Goal: Task Accomplishment & Management: Manage account settings

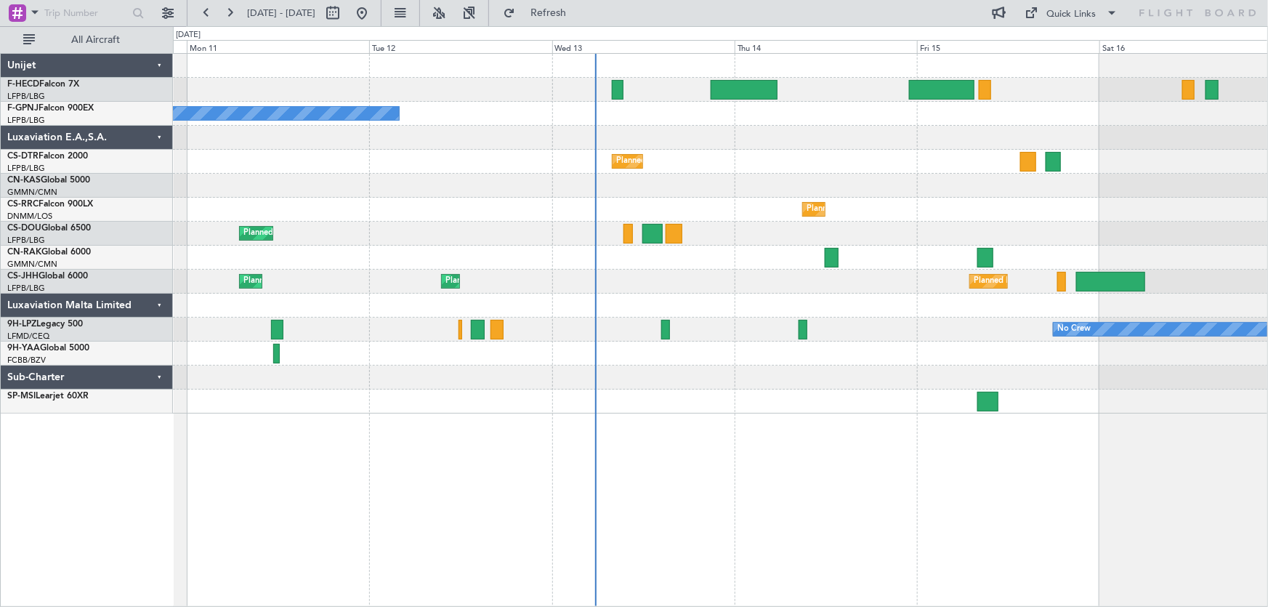
click at [583, 155] on div "No Crew No Crew Planned Maint Sofia No Crew Planned Maint [GEOGRAPHIC_DATA] ([P…" at bounding box center [720, 234] width 1095 height 360
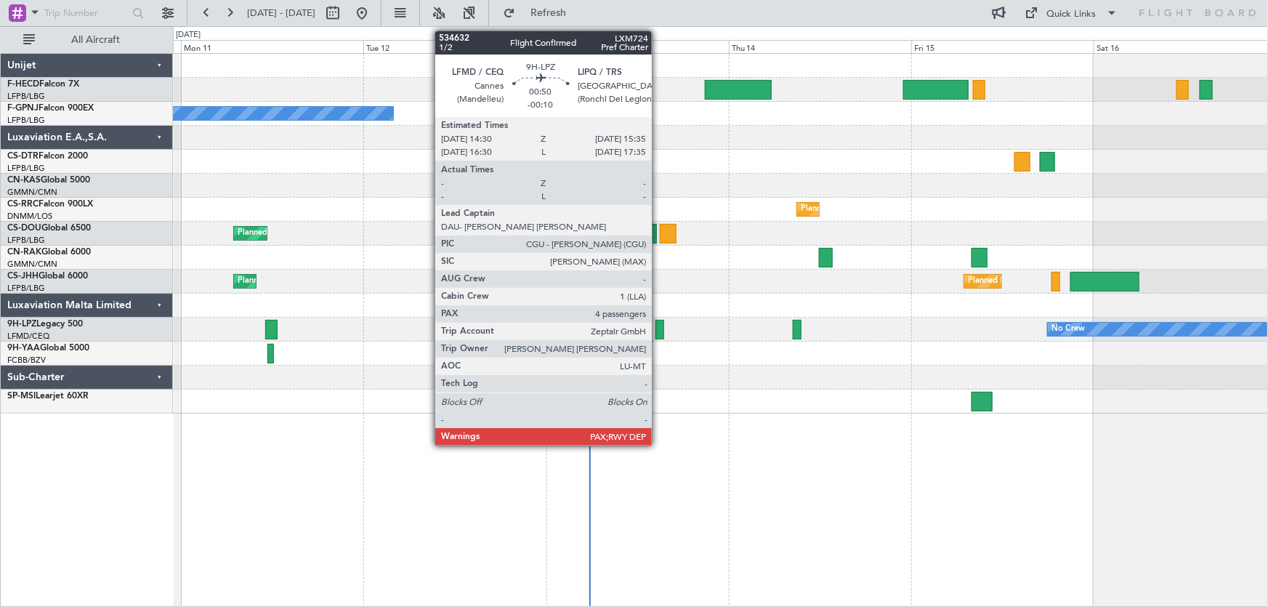
click at [658, 326] on div at bounding box center [659, 330] width 9 height 20
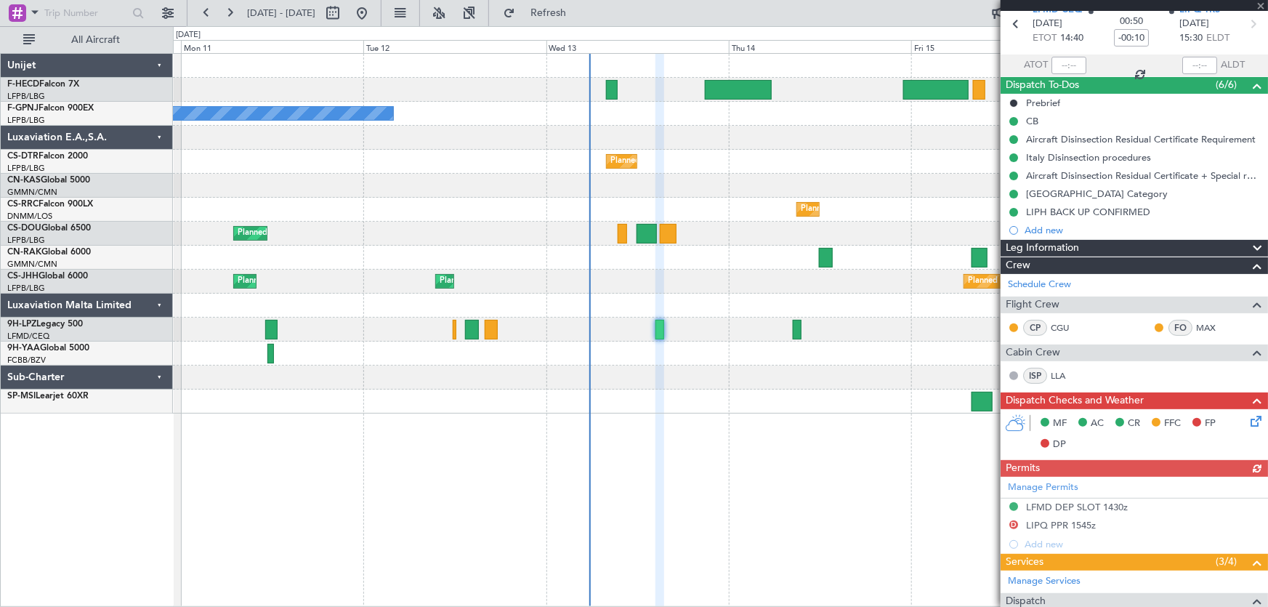
scroll to position [65, 0]
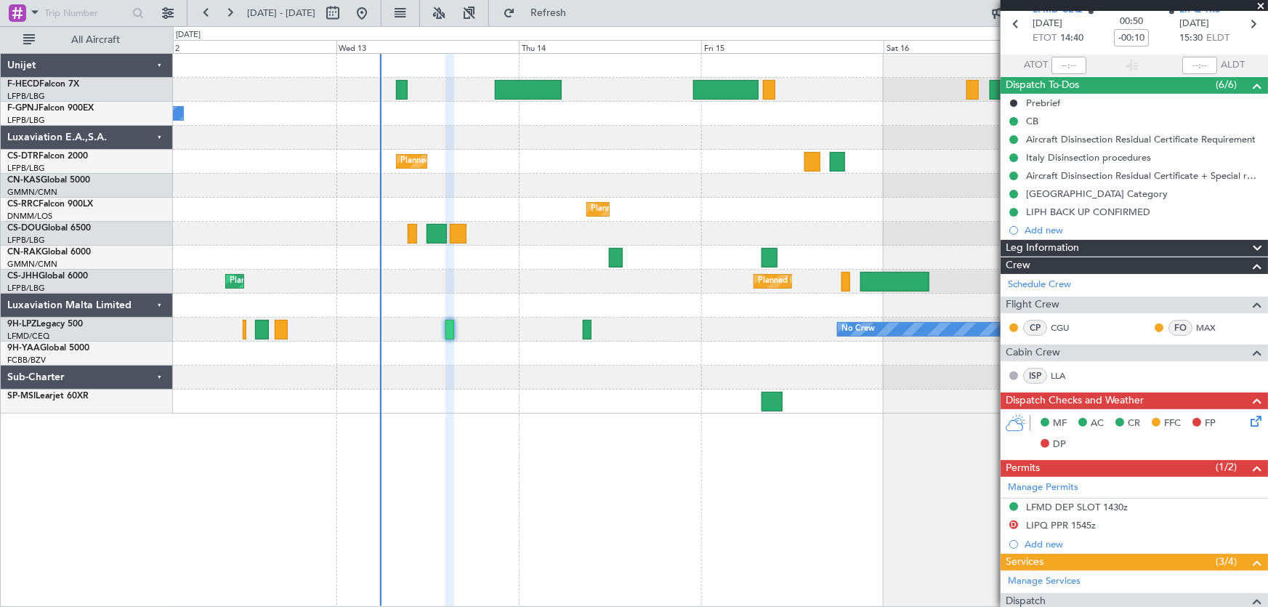
click at [310, 214] on div "Planned Maint [GEOGRAPHIC_DATA] ([GEOGRAPHIC_DATA]) No Crew No Crew Planned Mai…" at bounding box center [720, 234] width 1095 height 360
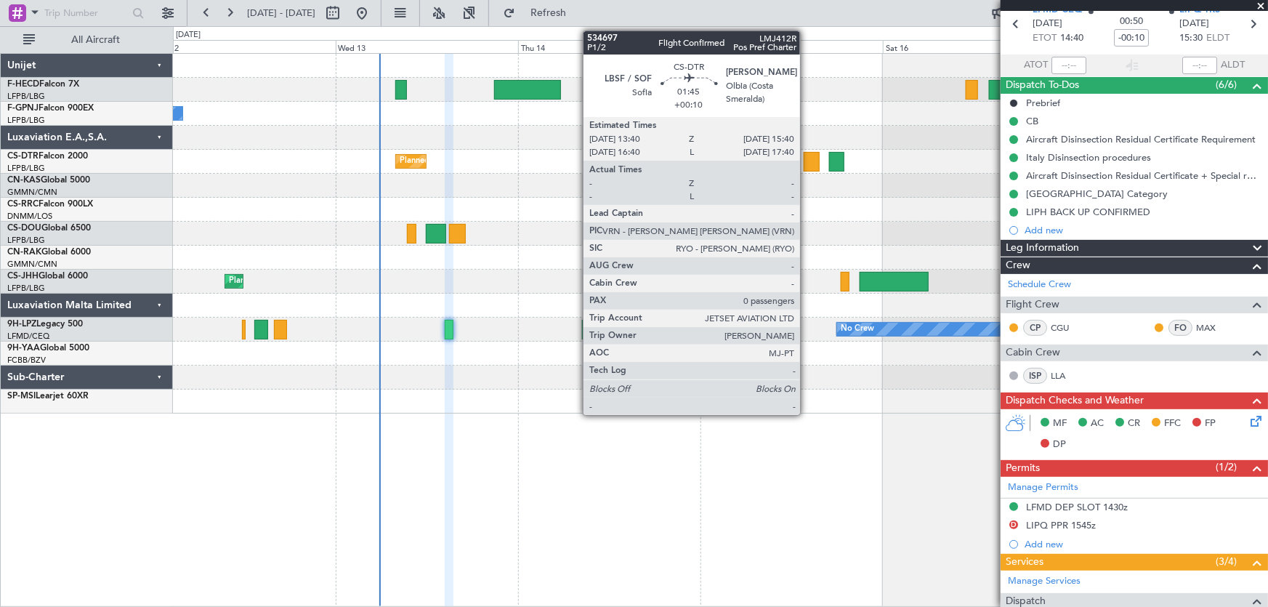
click at [806, 161] on div at bounding box center [810, 162] width 15 height 20
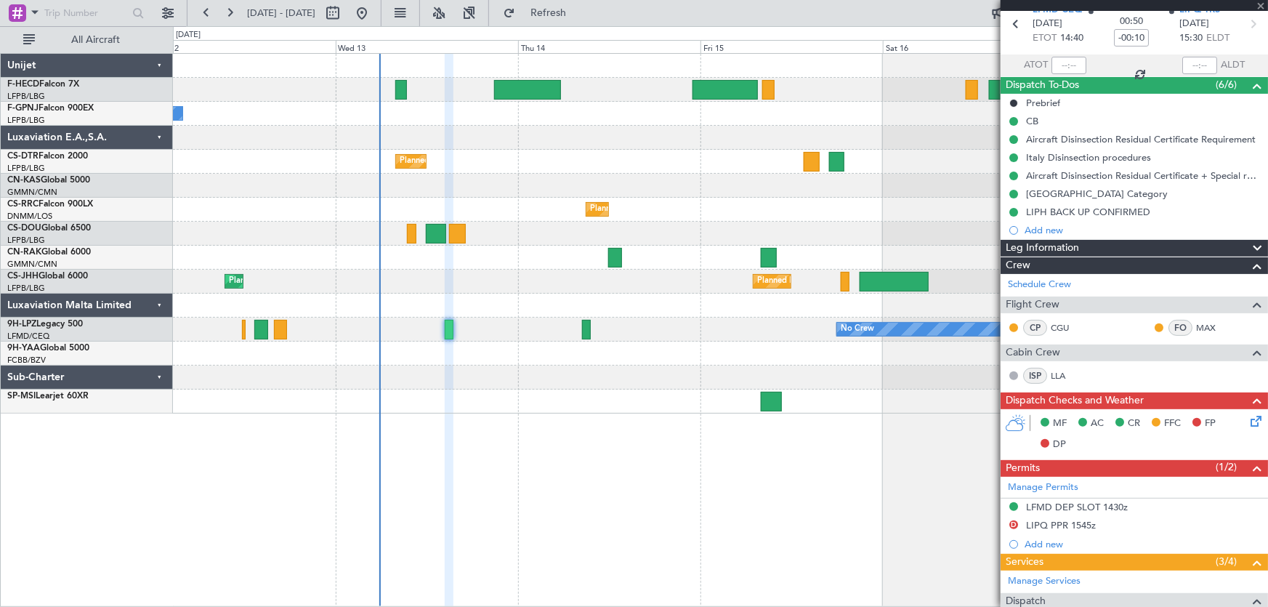
type input "+00:10"
type input "0"
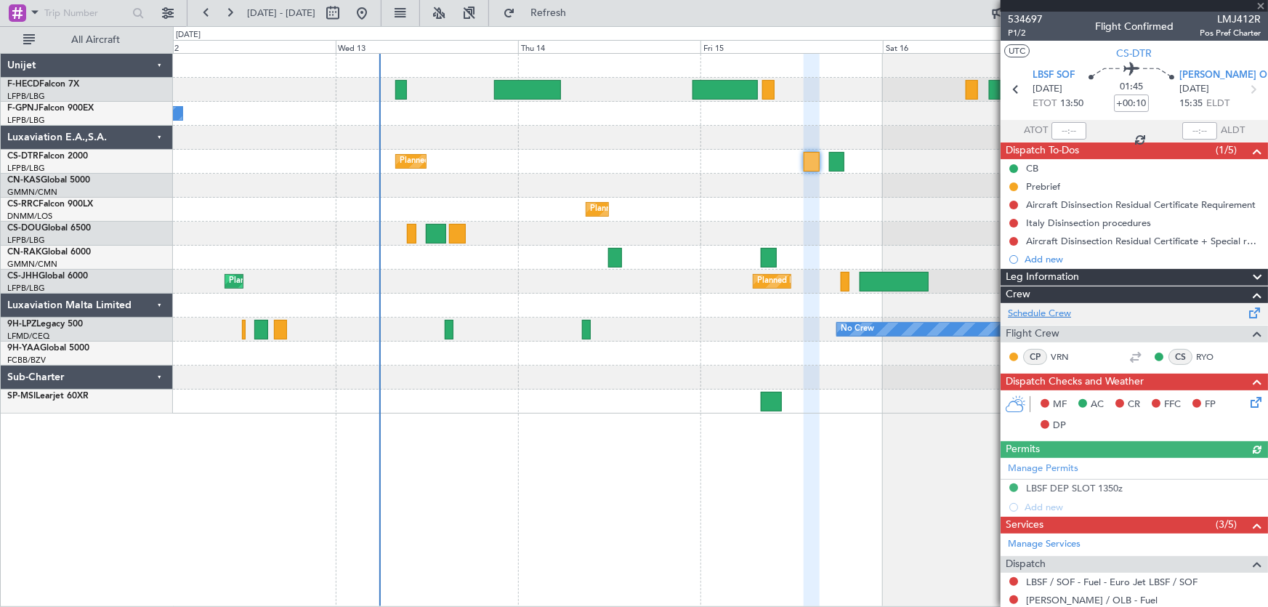
click at [1051, 310] on link "Schedule Crew" at bounding box center [1039, 314] width 63 height 15
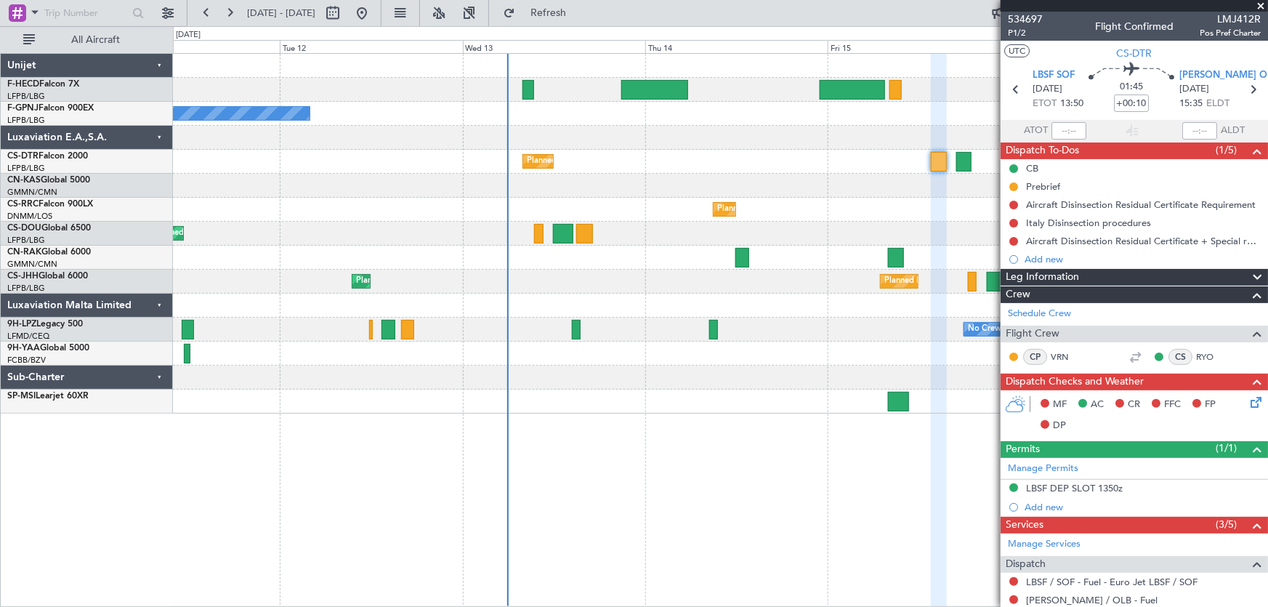
click at [424, 166] on div "Planned Maint Sofia No Crew No Crew" at bounding box center [720, 162] width 1095 height 24
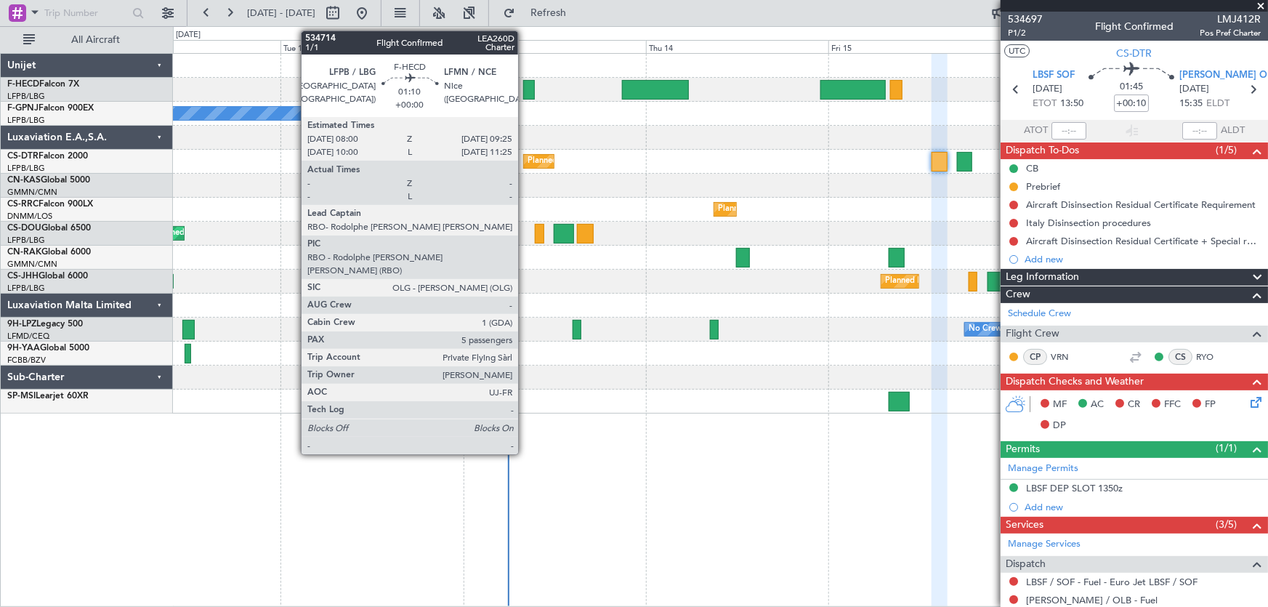
click at [527, 90] on div at bounding box center [528, 90] width 11 height 20
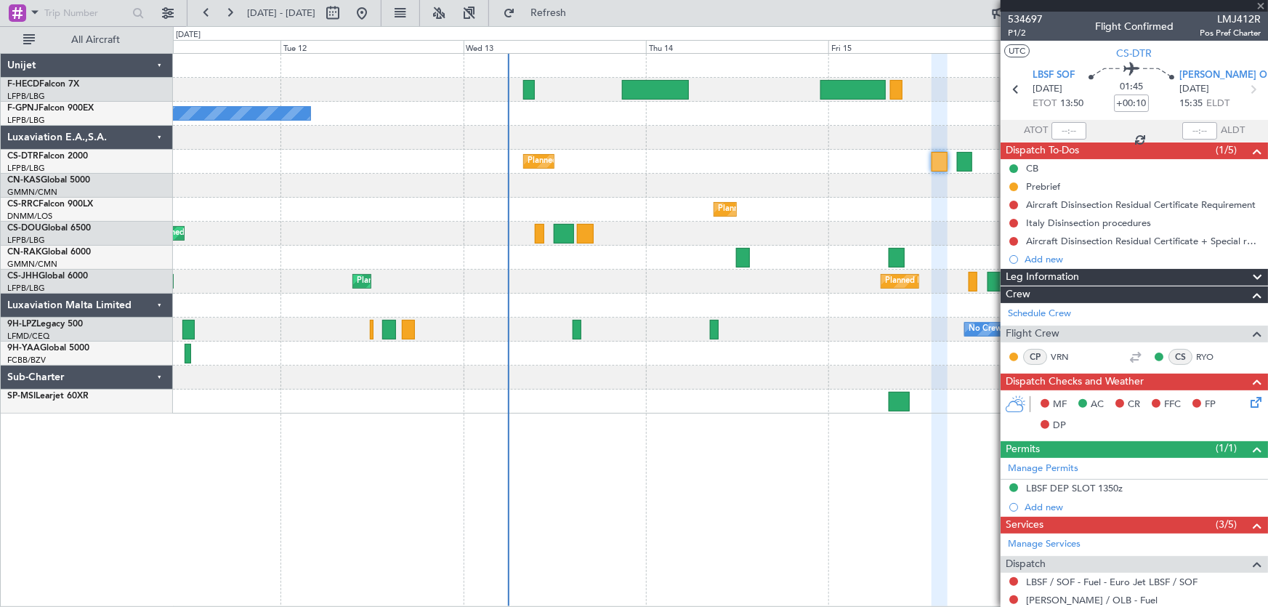
type input "5"
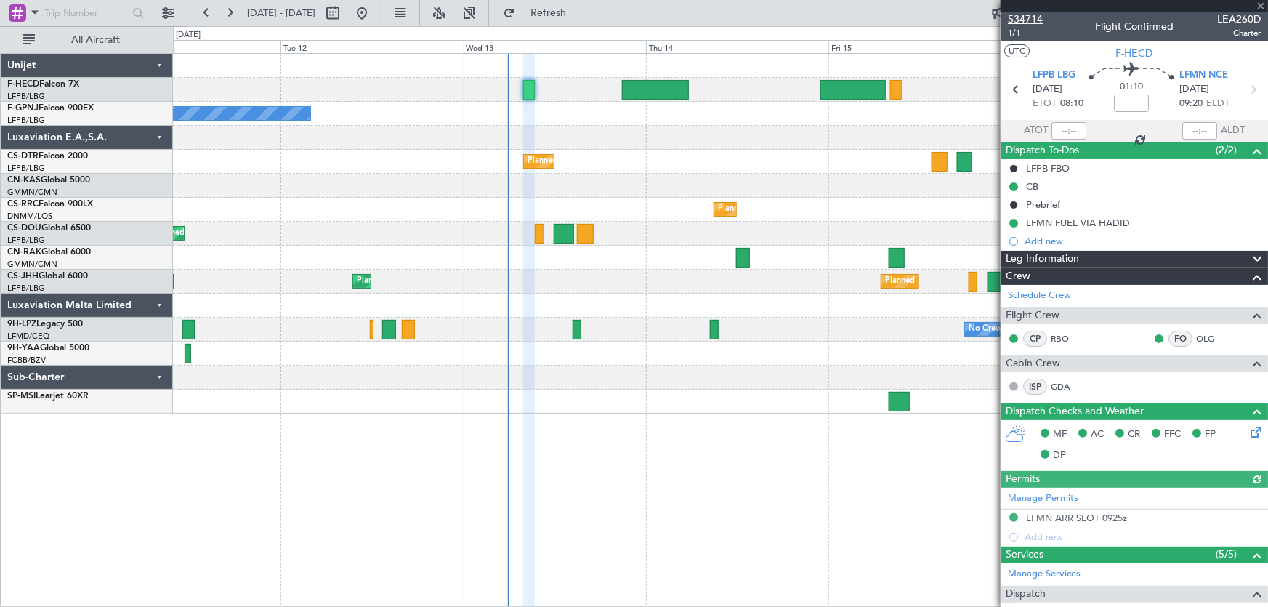
click at [1029, 18] on span "534714" at bounding box center [1025, 19] width 35 height 15
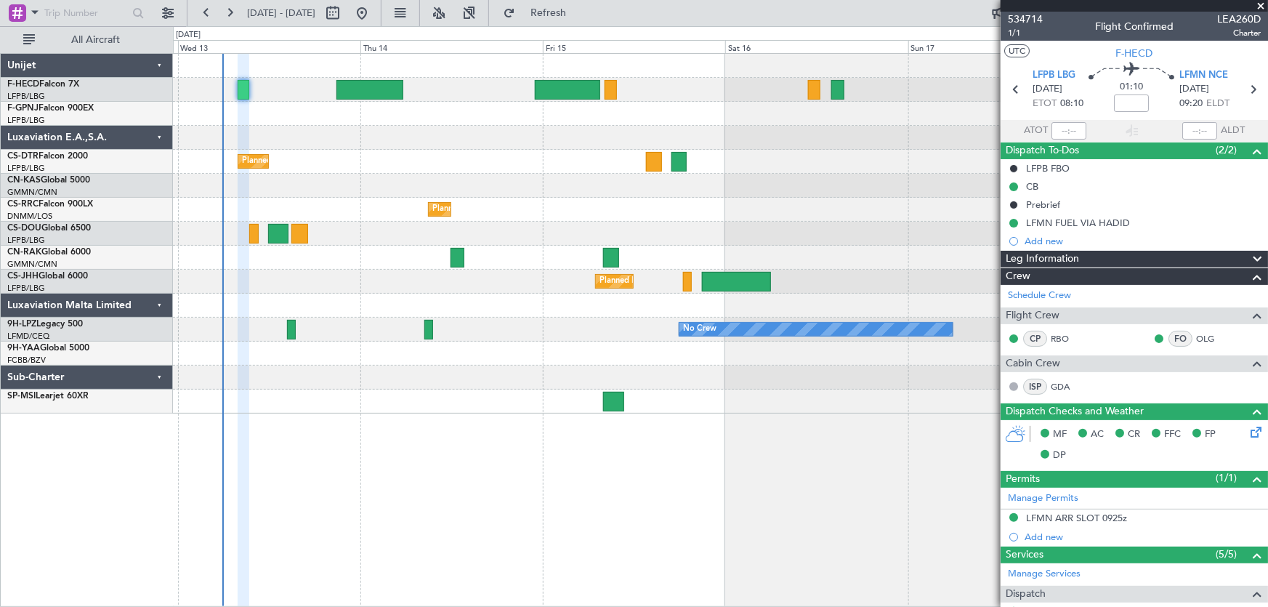
click at [425, 167] on div "Planned Maint [GEOGRAPHIC_DATA] ([GEOGRAPHIC_DATA]) No Crew No Crew Planned Mai…" at bounding box center [720, 234] width 1095 height 360
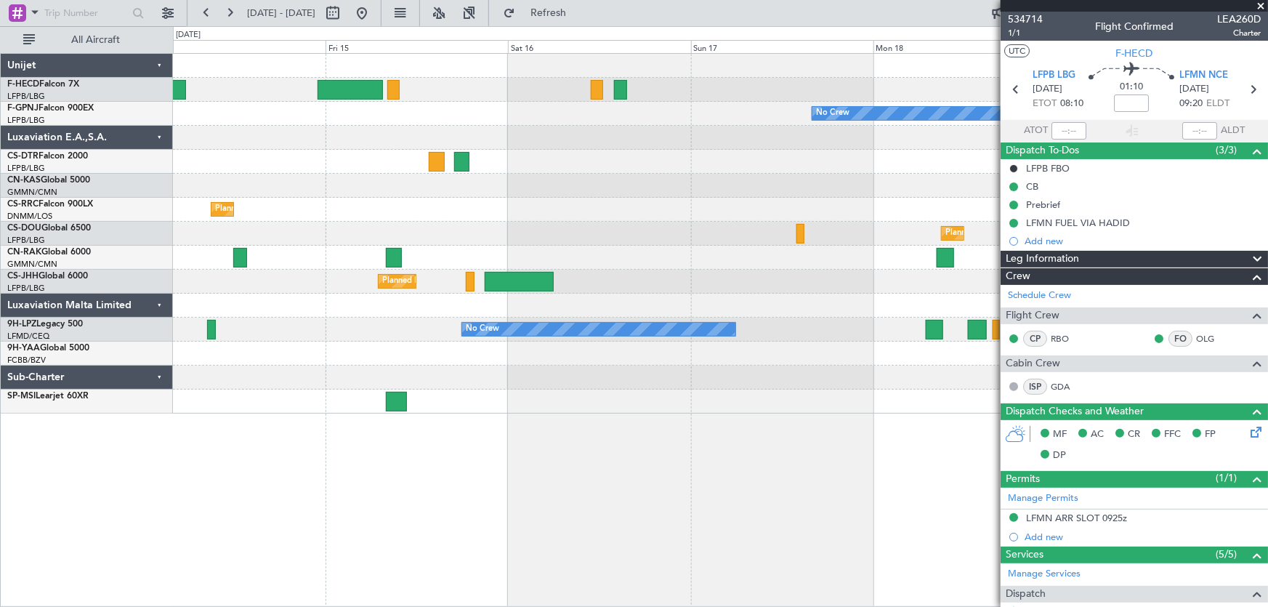
click at [413, 167] on div "No Crew Planned Maint Sofia" at bounding box center [720, 162] width 1095 height 24
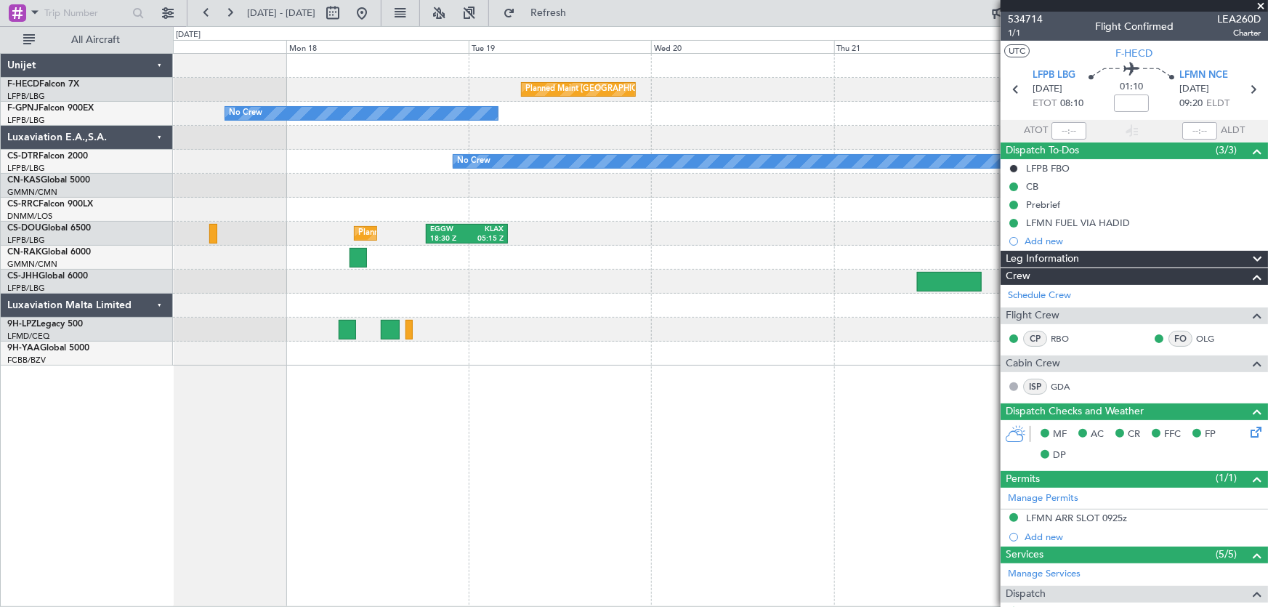
click at [531, 191] on div "Planned Maint [GEOGRAPHIC_DATA] ([GEOGRAPHIC_DATA]) No Crew No Crew No Crew Pla…" at bounding box center [720, 210] width 1095 height 312
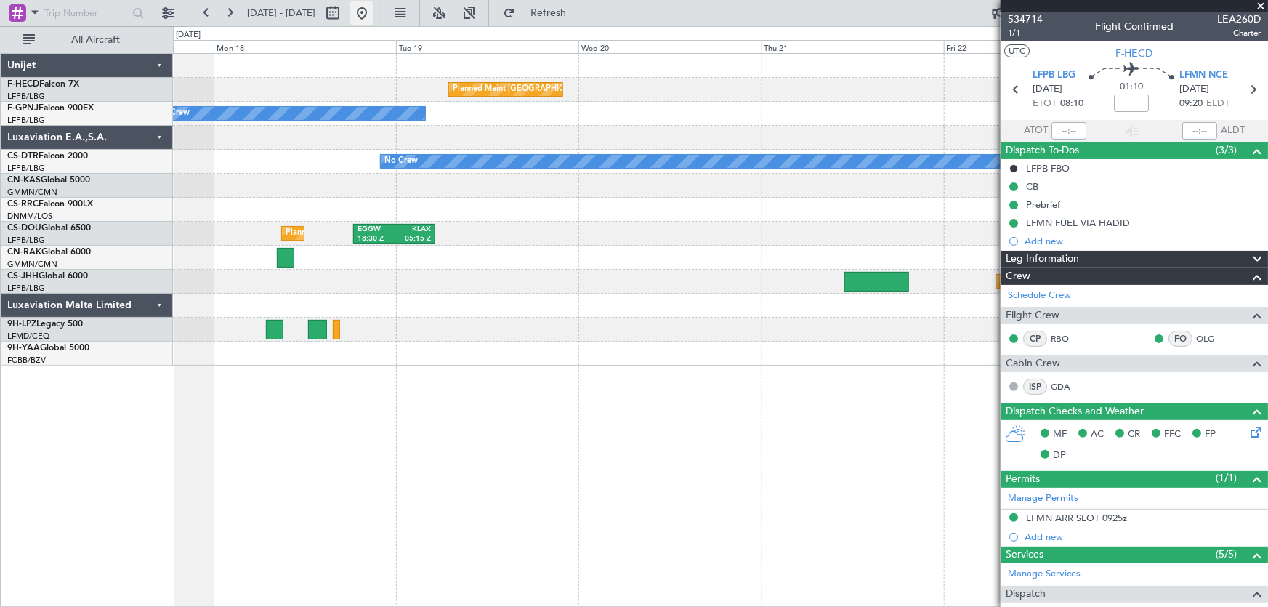
click at [373, 15] on button at bounding box center [361, 12] width 23 height 23
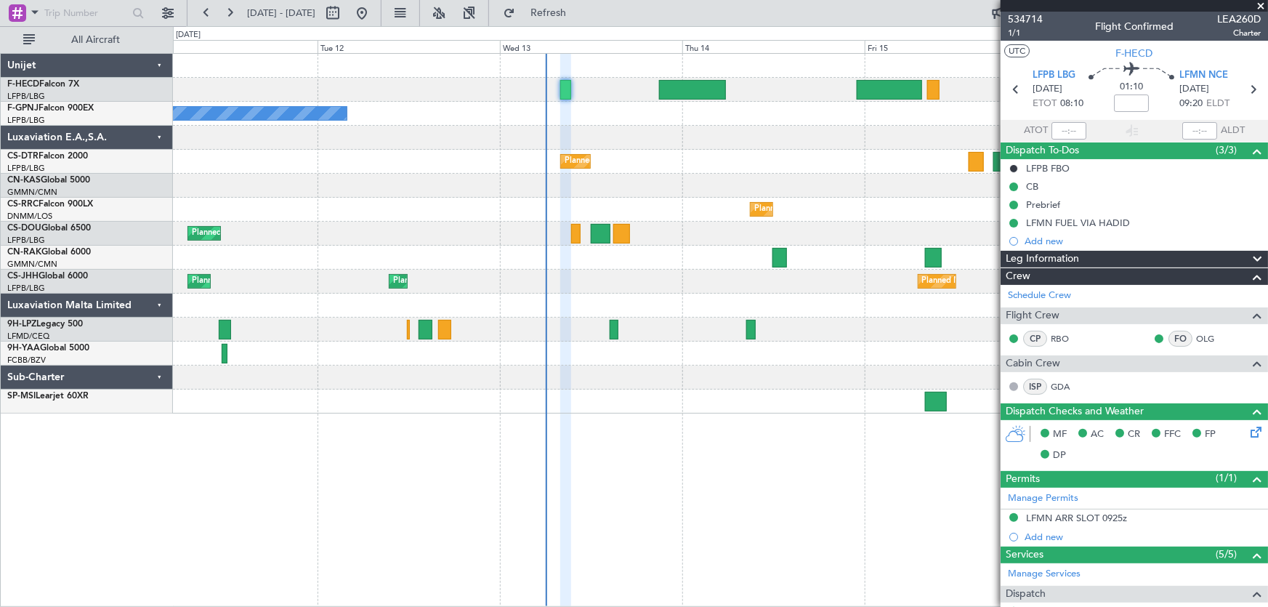
click at [367, 238] on div "No Crew No Crew Planned Maint Sofia No Crew Planned Maint [GEOGRAPHIC_DATA] ([P…" at bounding box center [720, 234] width 1095 height 360
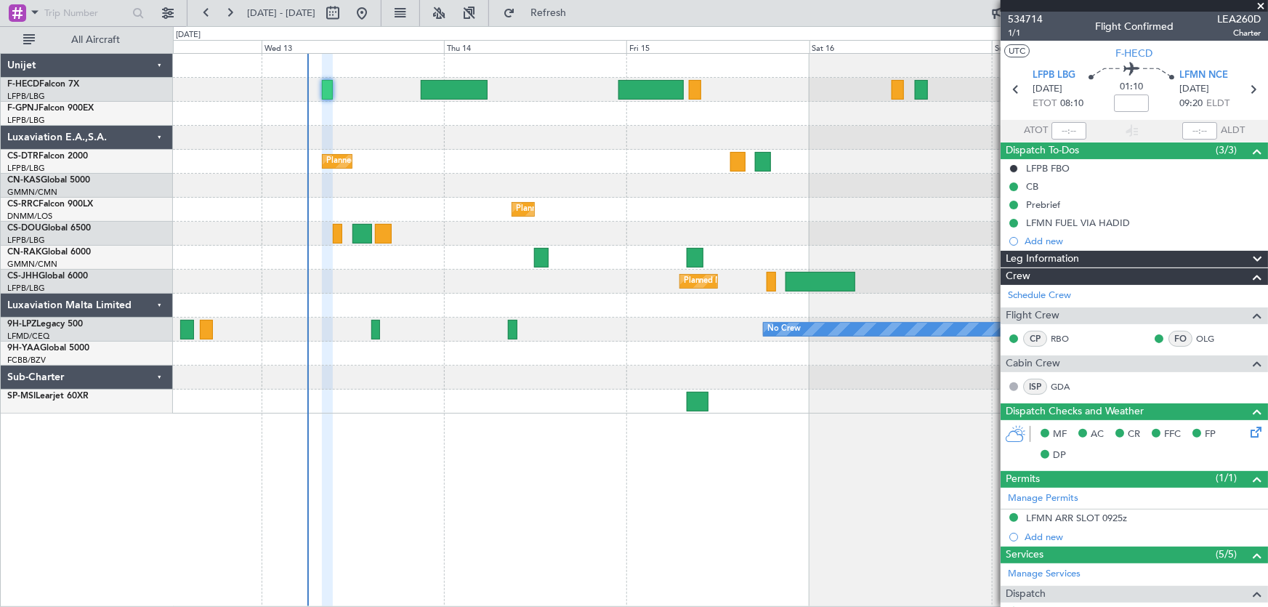
click at [545, 225] on div "Planned Maint [GEOGRAPHIC_DATA] ([GEOGRAPHIC_DATA]) No Crew No Crew Planned Mai…" at bounding box center [720, 234] width 1095 height 360
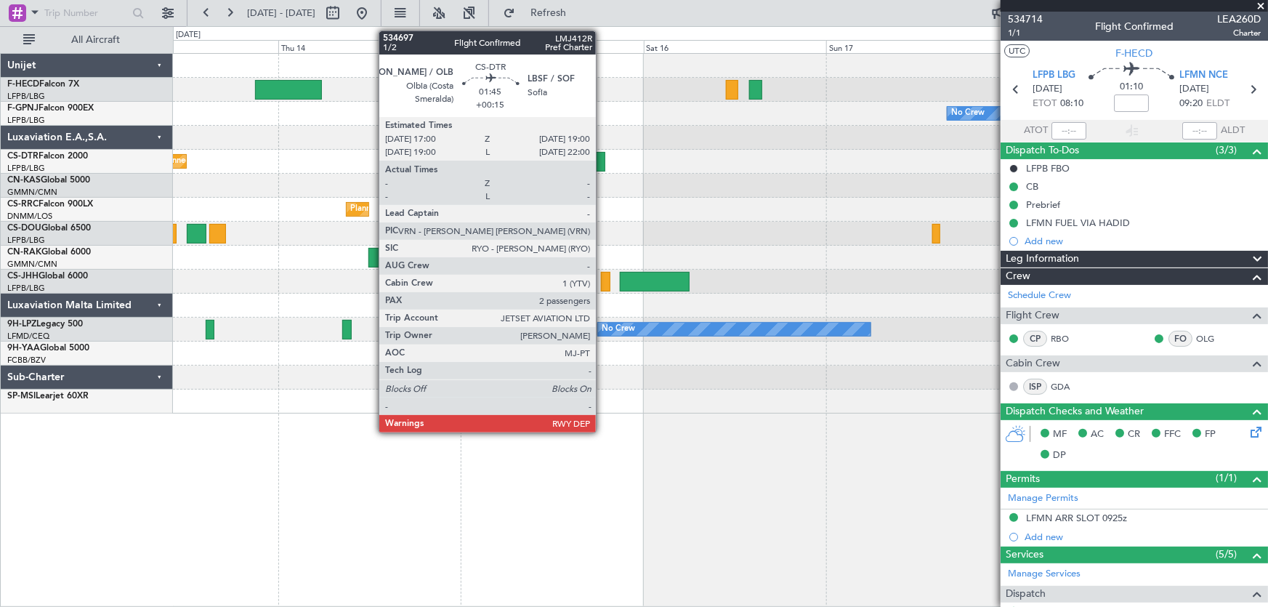
click at [602, 159] on div at bounding box center [596, 162] width 15 height 20
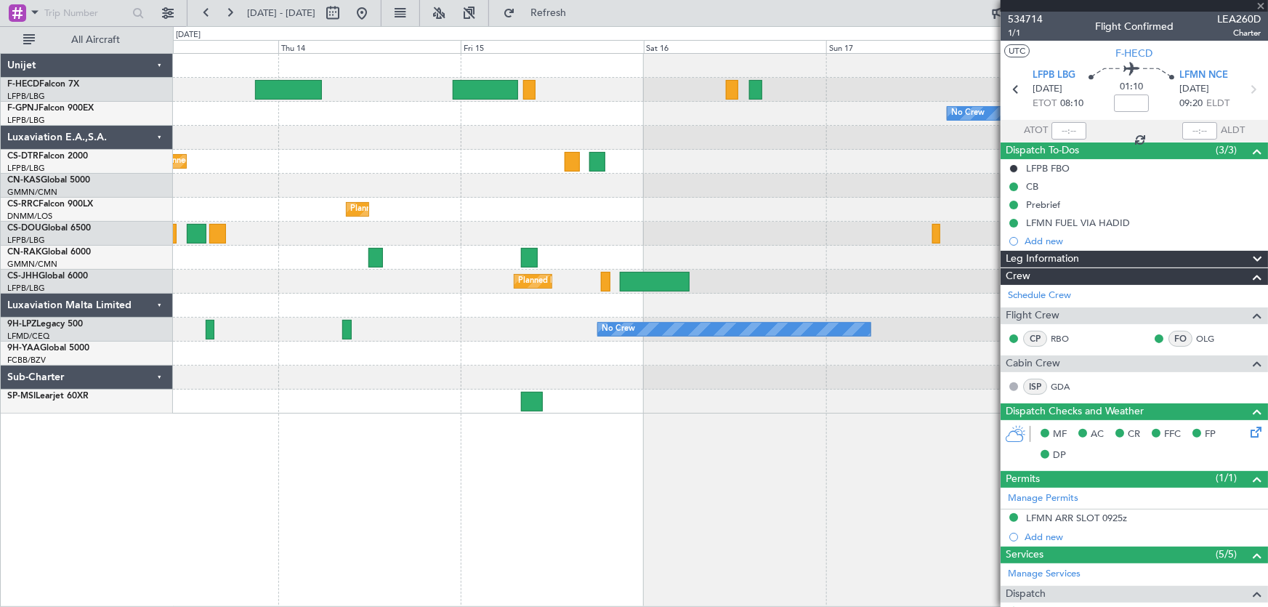
type input "+00:15"
type input "2"
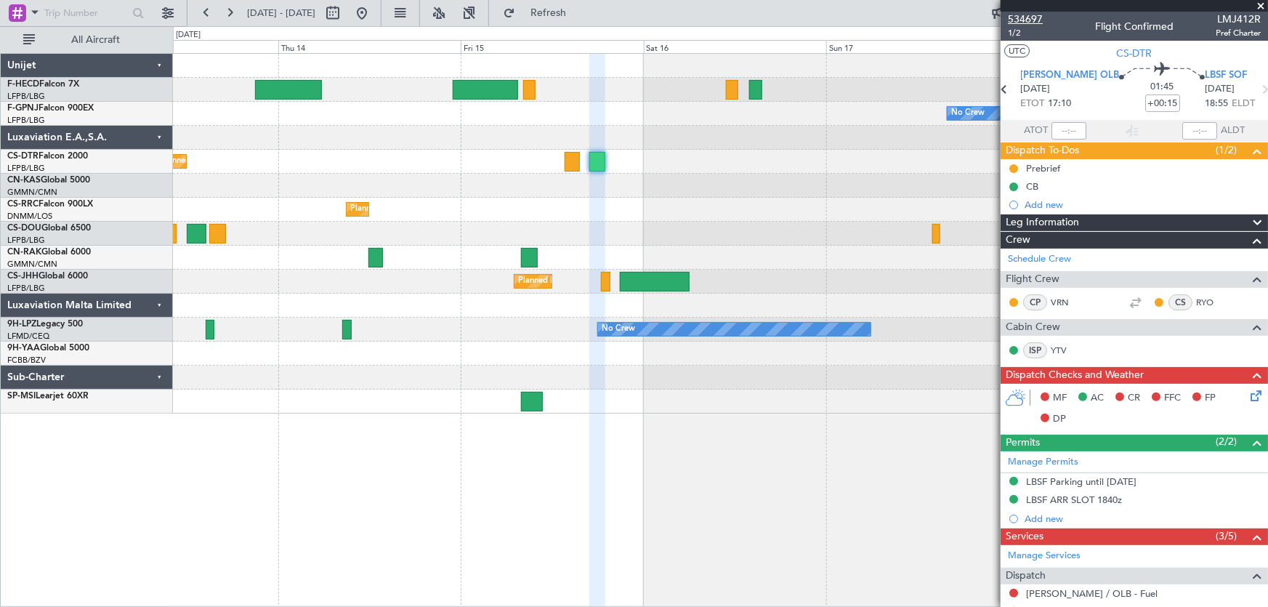
click at [1036, 21] on span "534697" at bounding box center [1025, 19] width 35 height 15
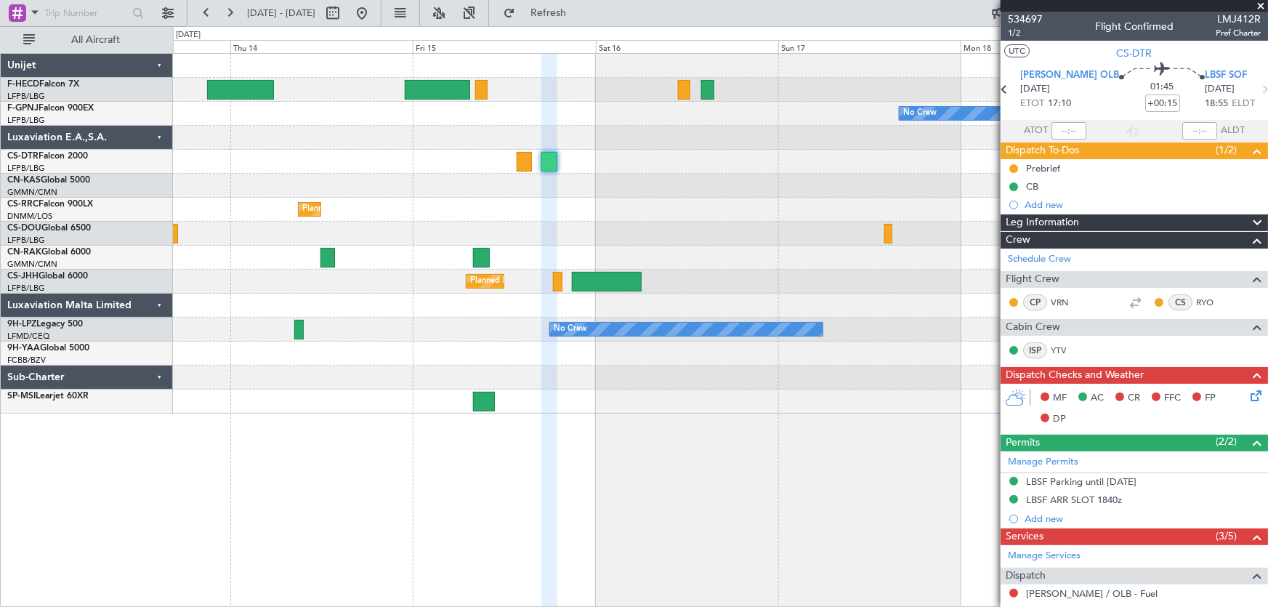
click at [772, 386] on div at bounding box center [720, 377] width 1095 height 24
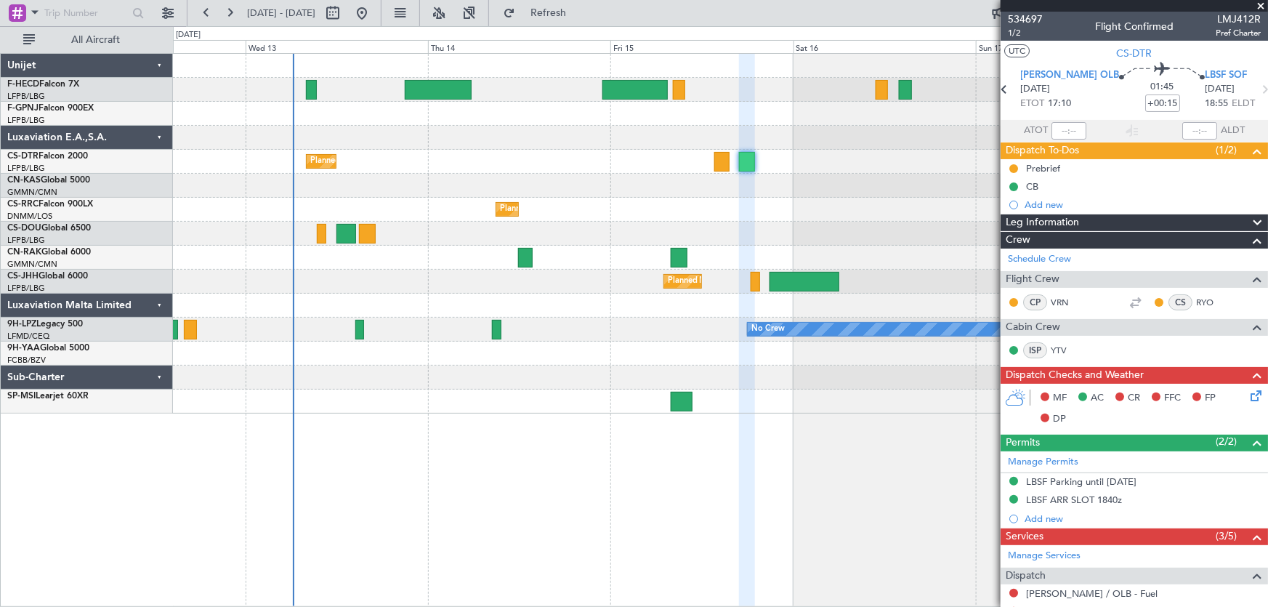
click at [318, 378] on div at bounding box center [720, 377] width 1095 height 24
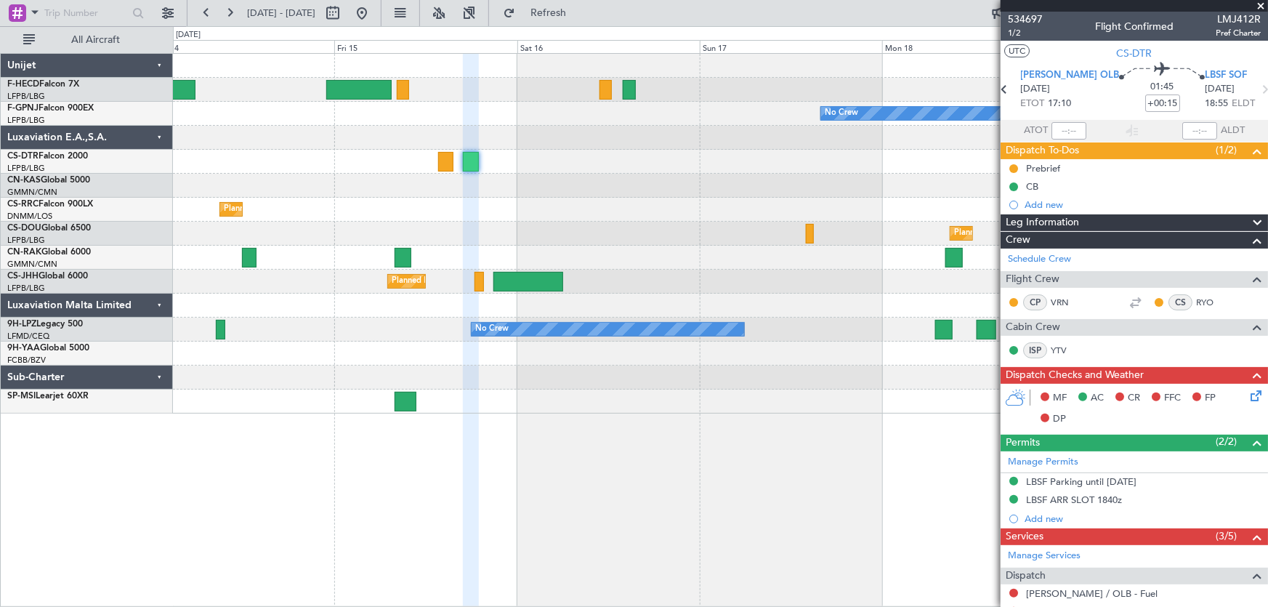
click at [378, 400] on div at bounding box center [720, 401] width 1095 height 24
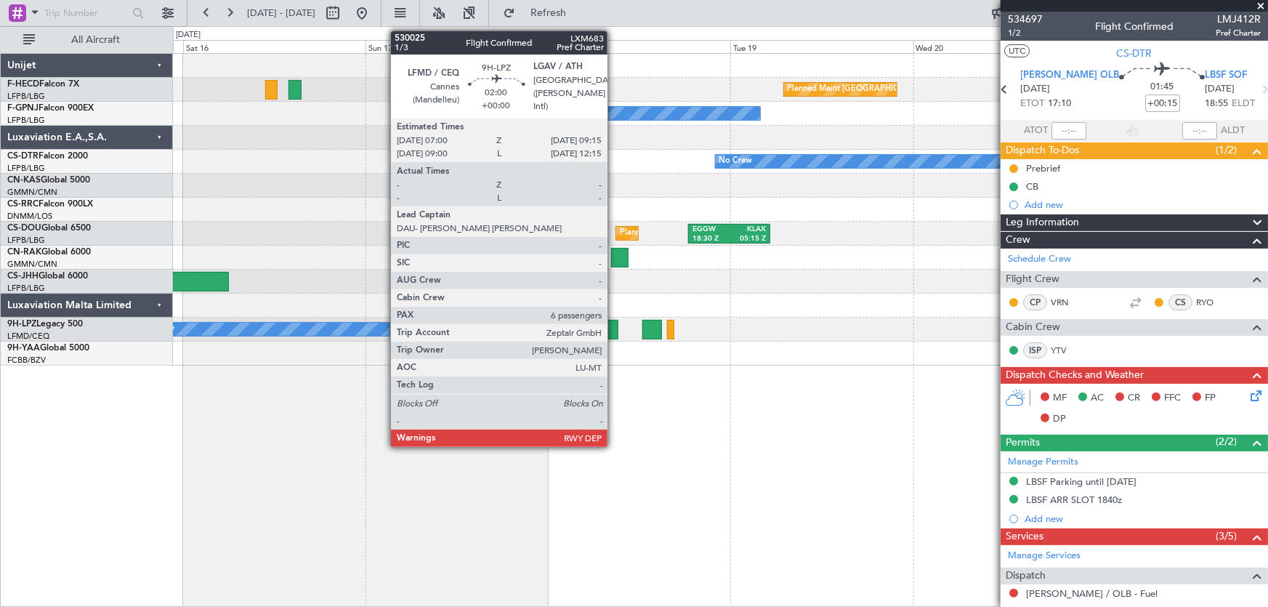
click at [610, 329] on div at bounding box center [609, 330] width 17 height 20
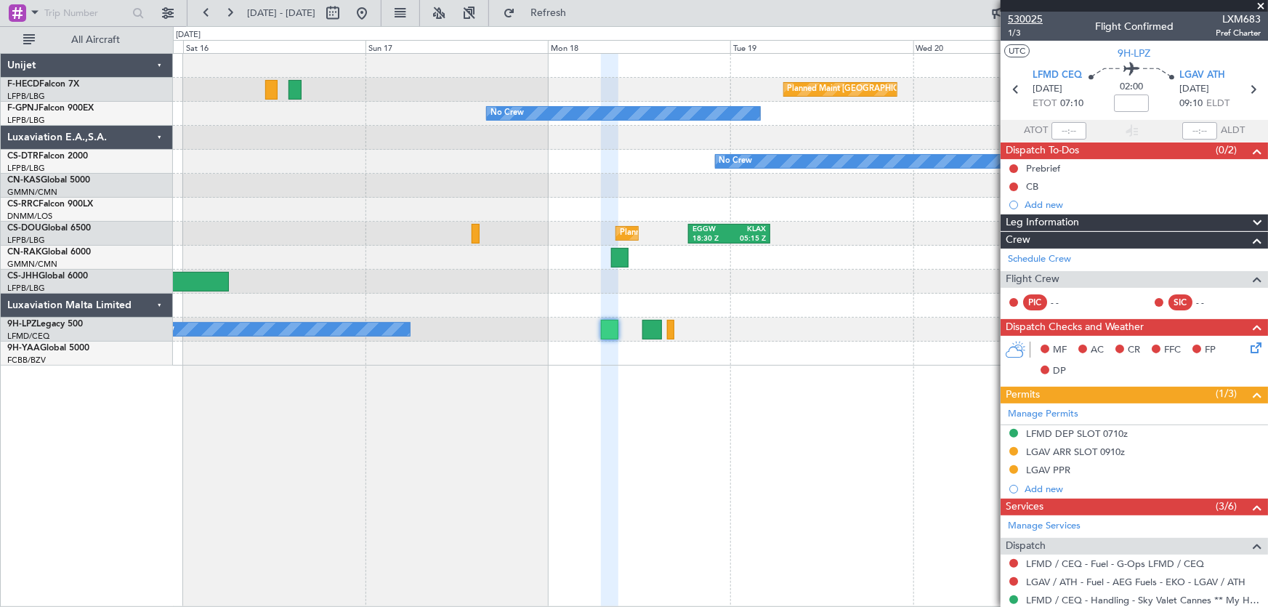
click at [1034, 22] on span "530025" at bounding box center [1025, 19] width 35 height 15
click at [373, 12] on button at bounding box center [361, 12] width 23 height 23
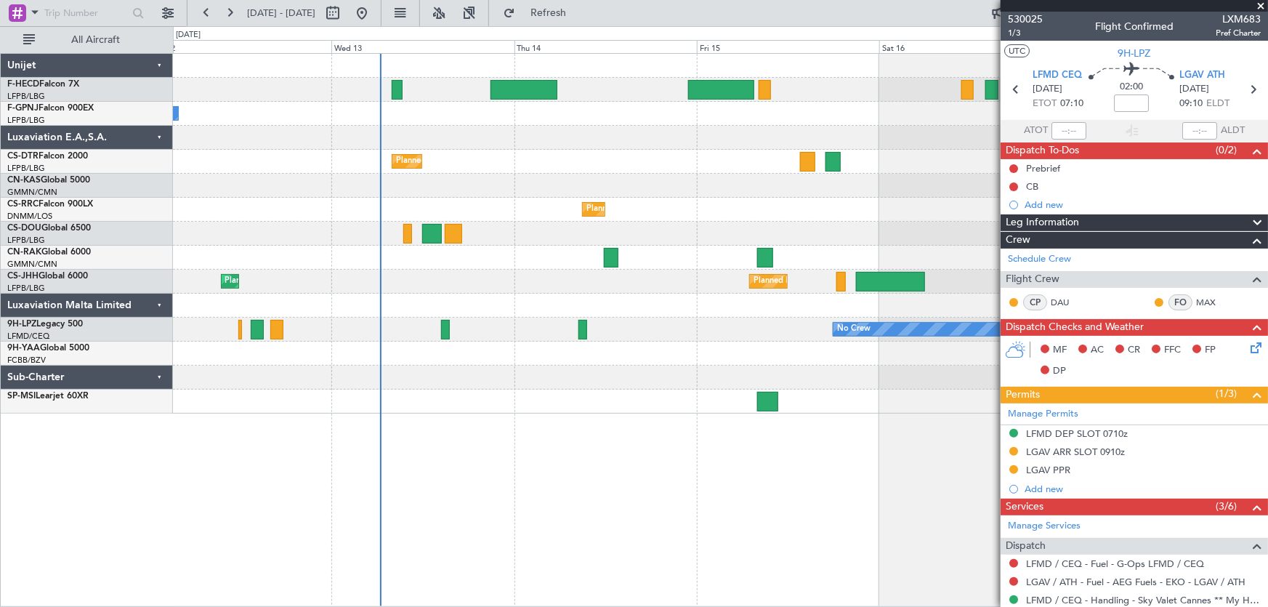
click at [339, 391] on div at bounding box center [720, 401] width 1095 height 24
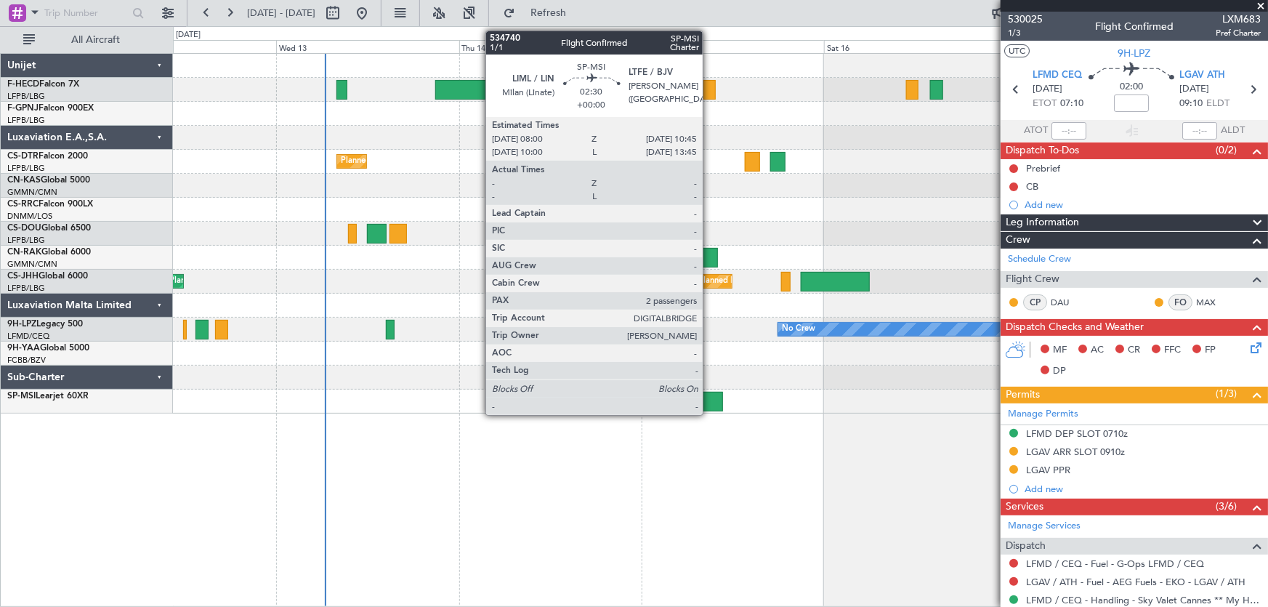
click at [709, 407] on div at bounding box center [712, 402] width 21 height 20
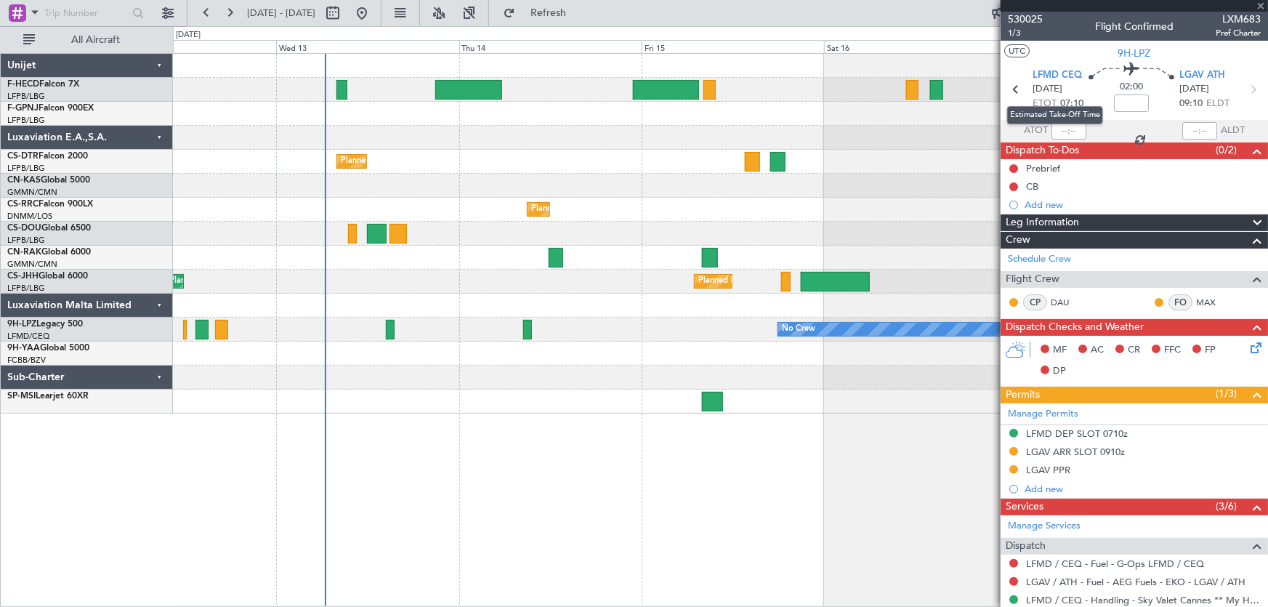
type input "2"
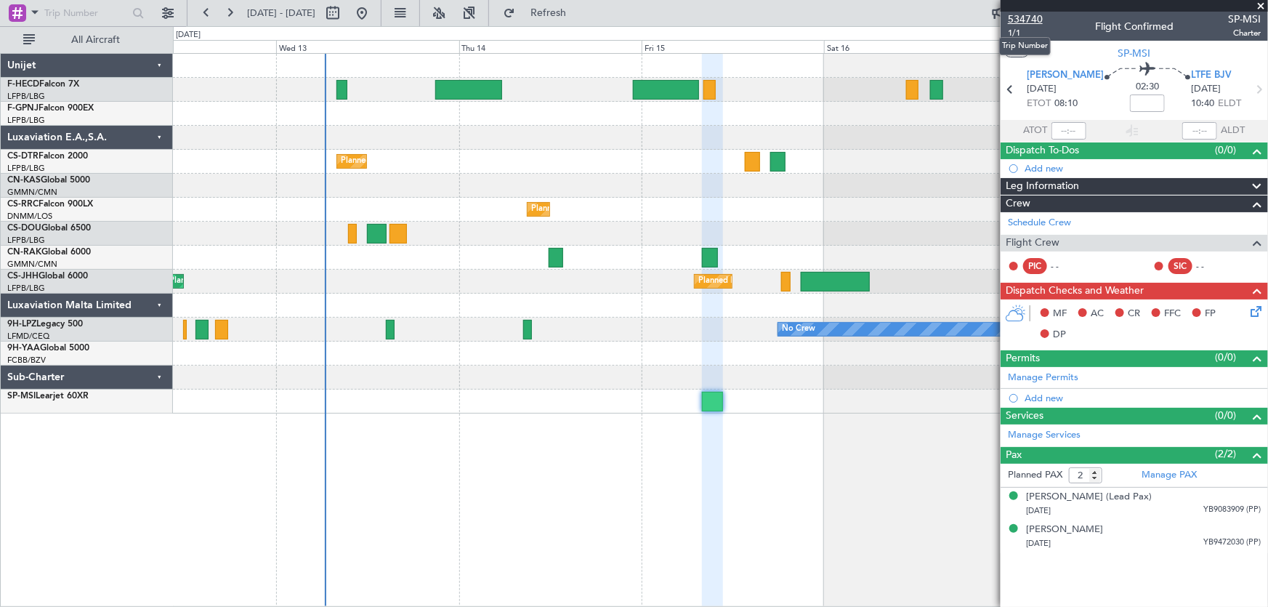
click at [1027, 24] on span "534740" at bounding box center [1025, 19] width 35 height 15
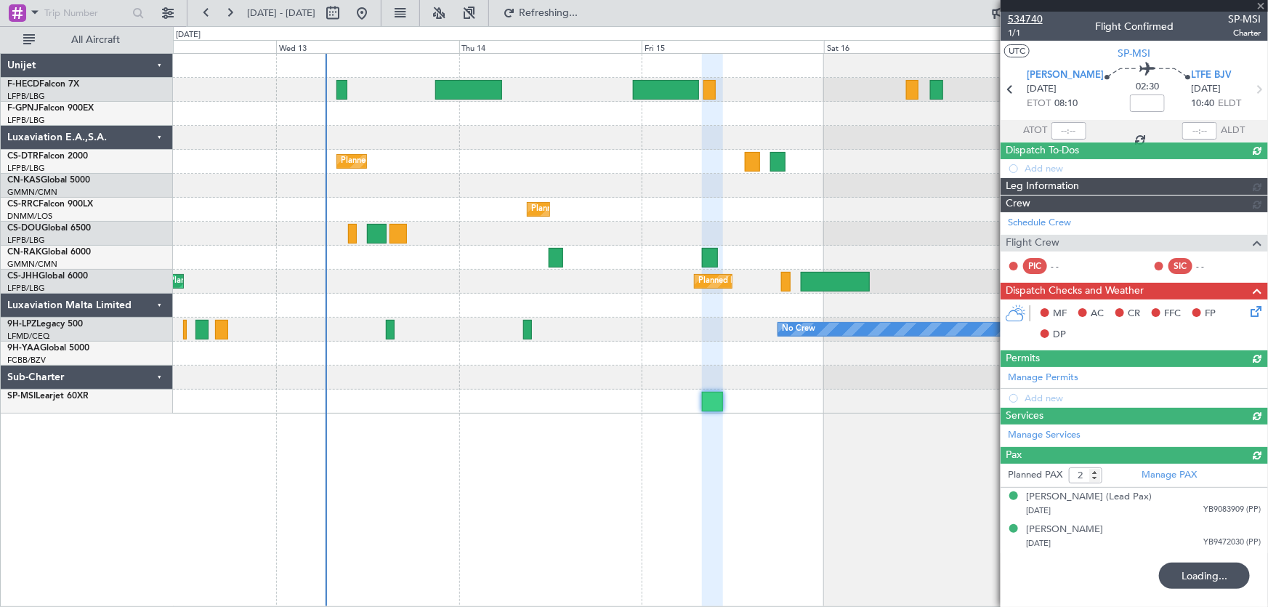
type input "-00:05"
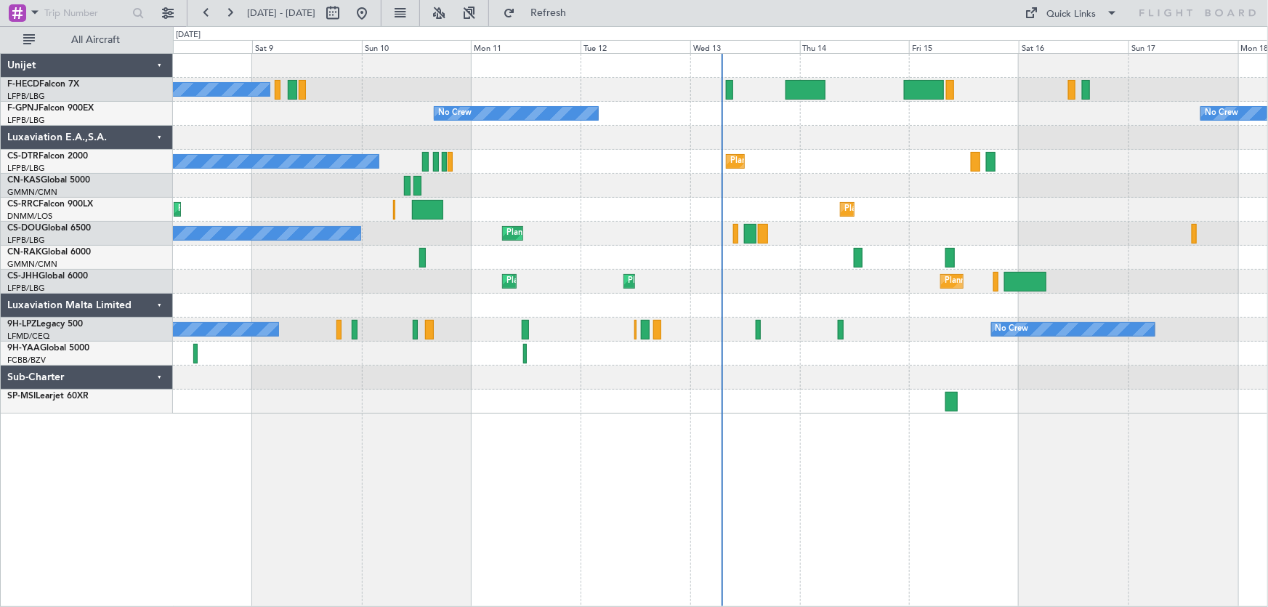
click at [704, 310] on div "No Crew Planned Maint [GEOGRAPHIC_DATA] ([GEOGRAPHIC_DATA]) No Crew No Crew No …" at bounding box center [720, 234] width 1095 height 360
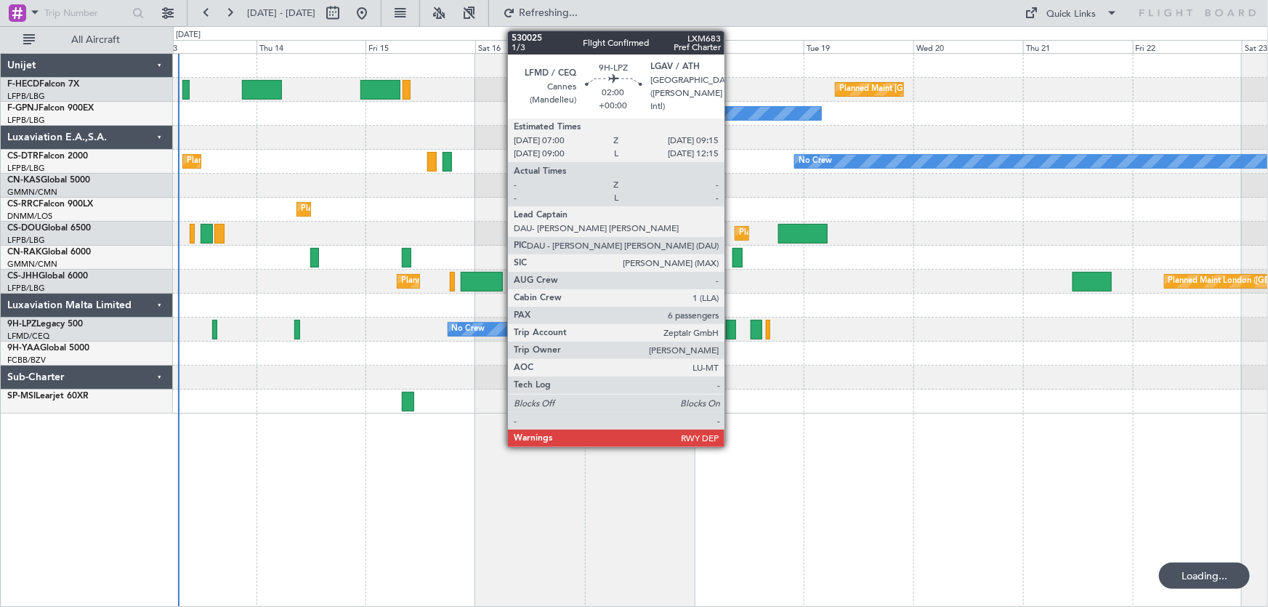
click at [731, 327] on div at bounding box center [731, 330] width 11 height 20
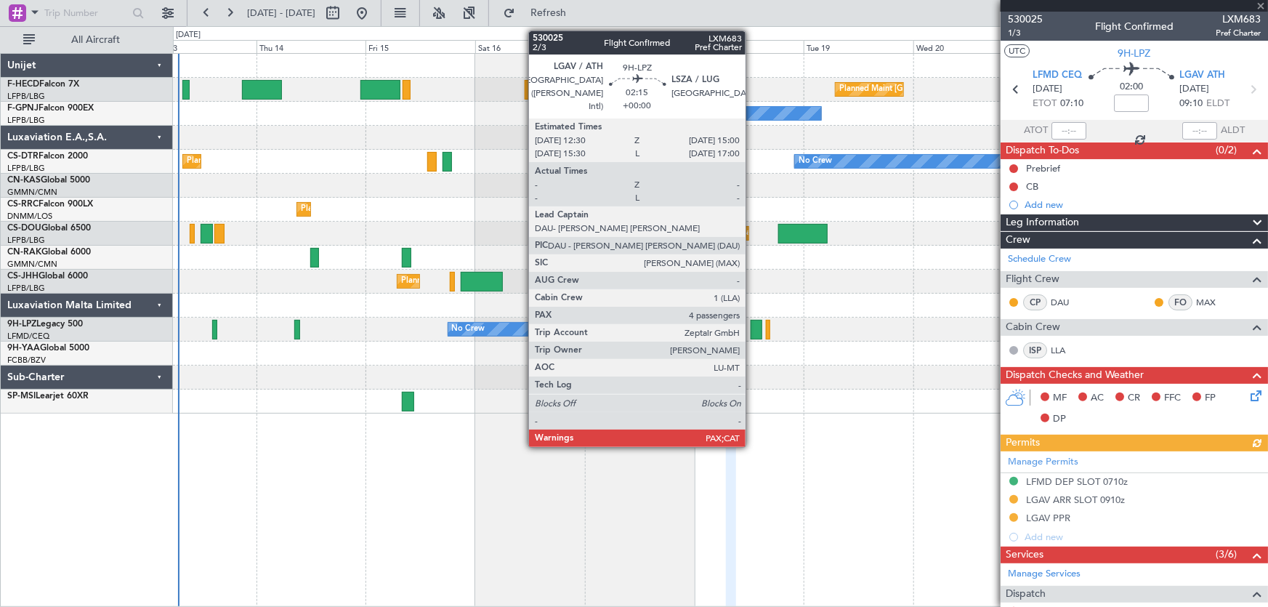
click at [752, 328] on div at bounding box center [756, 330] width 12 height 20
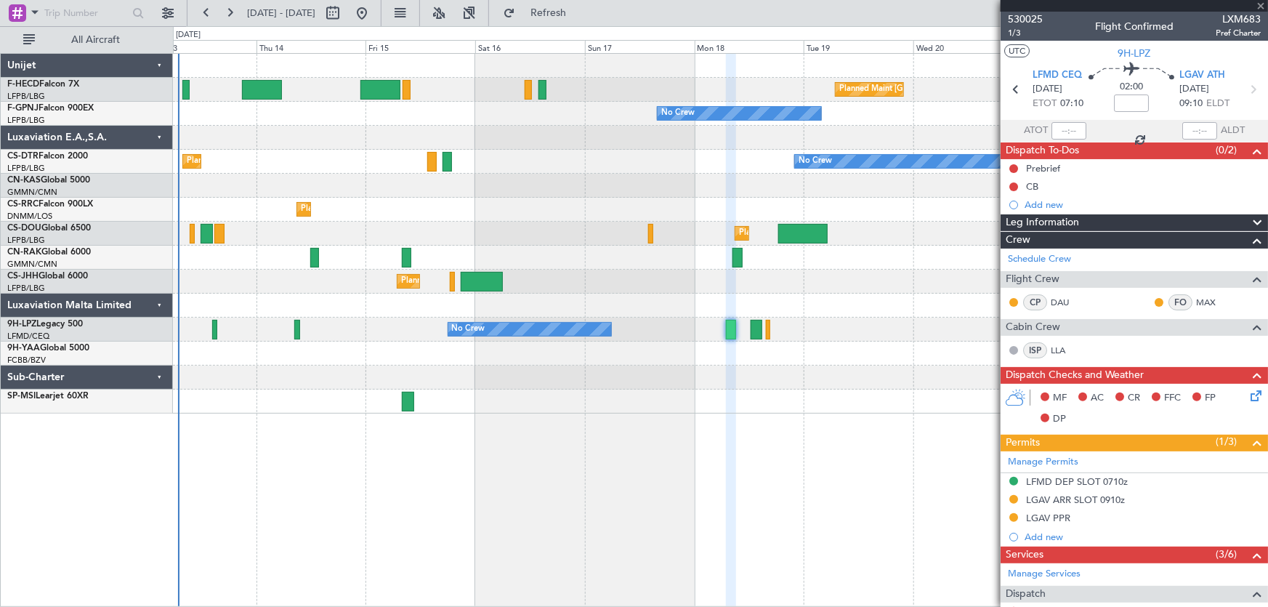
type input "4"
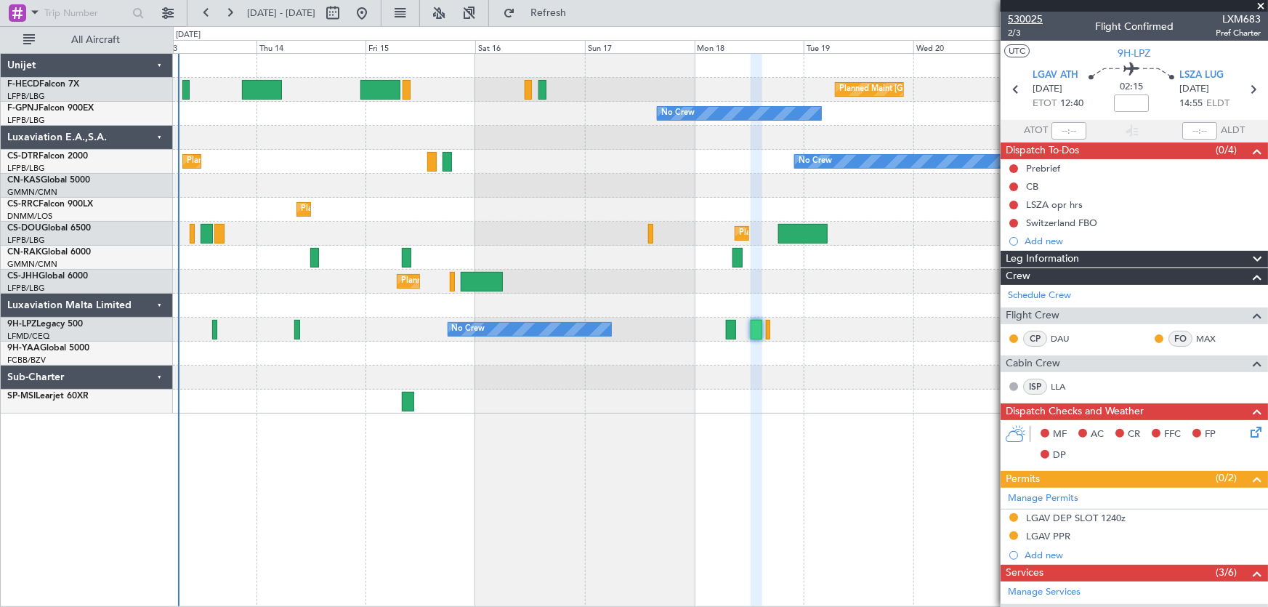
click at [1028, 19] on span "530025" at bounding box center [1025, 19] width 35 height 15
